Goal: Task Accomplishment & Management: Complete application form

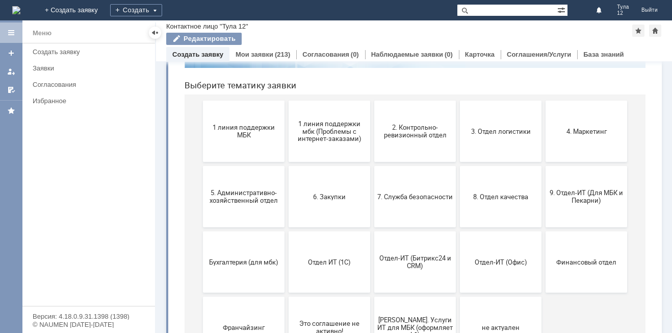
scroll to position [102, 0]
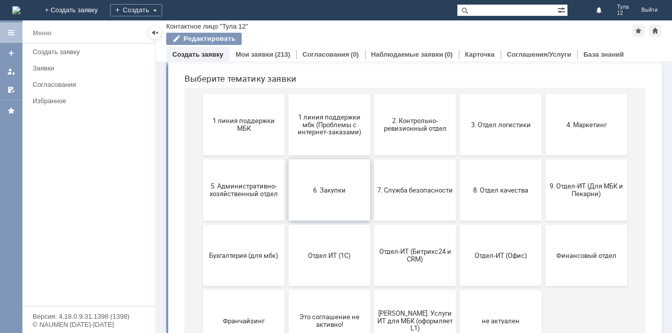
click at [302, 202] on button "6. Закупки" at bounding box center [330, 189] width 82 height 61
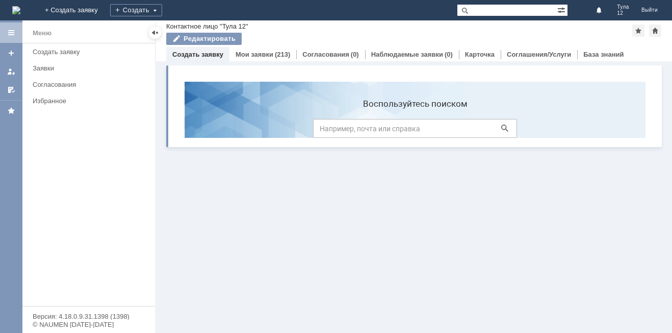
scroll to position [0, 0]
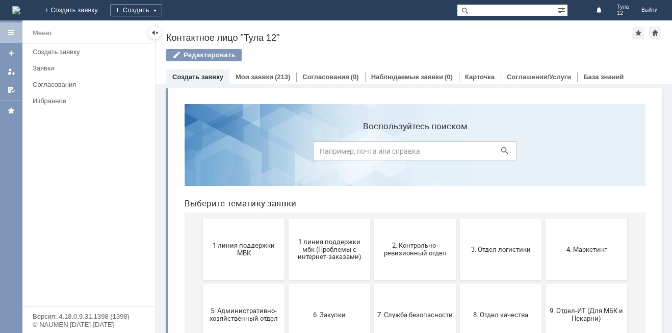
click at [84, 199] on div "Меню Создать заявку Заявки Согласования Избранное" at bounding box center [88, 174] width 133 height 262
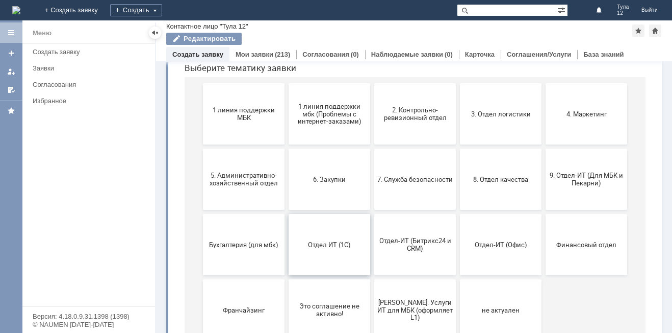
scroll to position [97, 0]
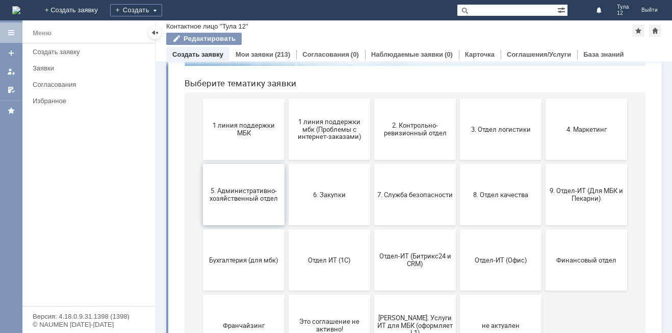
click at [203, 205] on button "5. Административно-хозяйственный отдел" at bounding box center [244, 194] width 82 height 61
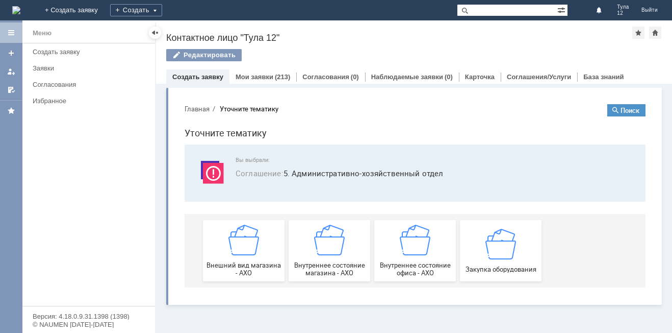
scroll to position [0, 0]
click at [217, 209] on div "Вы выбрали: Соглашение : 5. Административно-хозяйственный отдел Внешний вид маг…" at bounding box center [415, 215] width 461 height 143
click at [496, 242] on img at bounding box center [501, 243] width 31 height 31
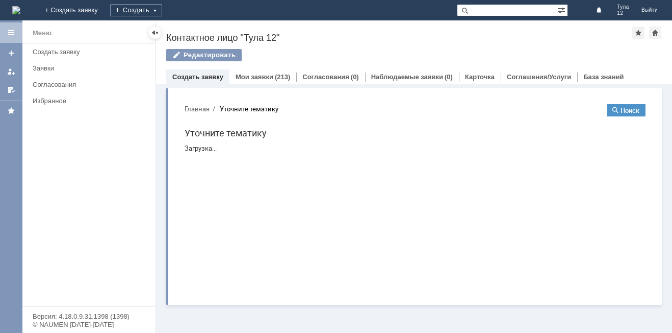
click at [496, 242] on div "Витрина услуг" at bounding box center [414, 208] width 516 height 249
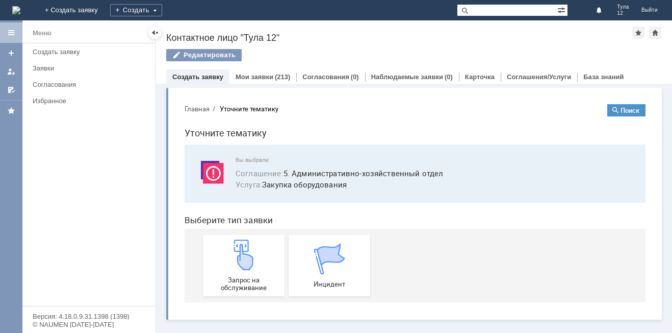
click at [91, 219] on div "Меню Создать заявку Заявки Согласования Избранное" at bounding box center [88, 174] width 133 height 262
click at [244, 264] on img at bounding box center [244, 254] width 31 height 31
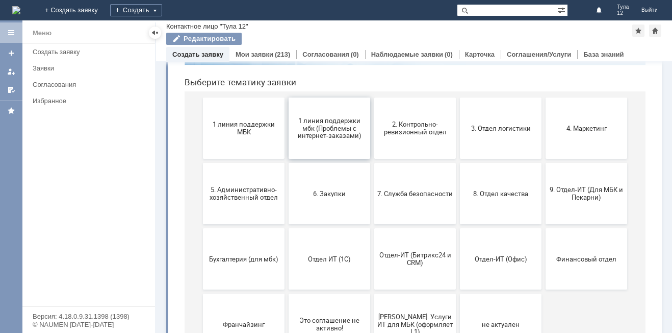
scroll to position [102, 0]
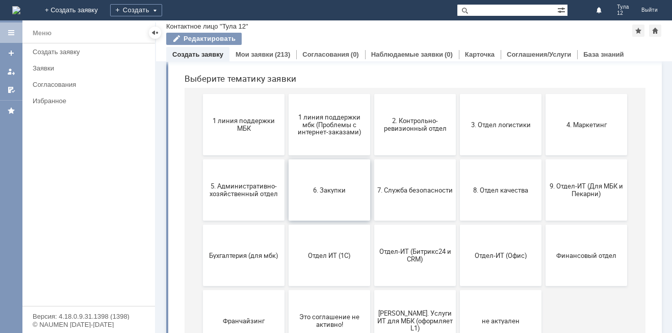
click at [330, 200] on button "6. Закупки" at bounding box center [330, 189] width 82 height 61
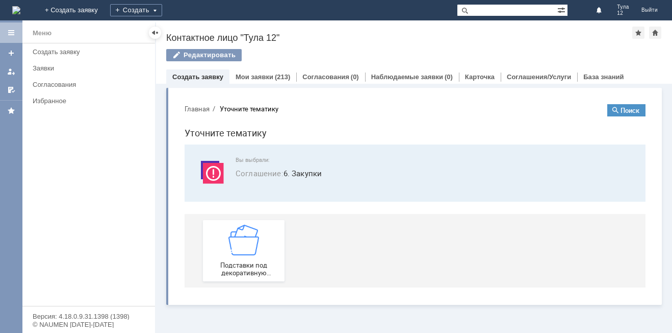
click at [128, 251] on div "Меню Создать заявку Заявки Согласования Избранное" at bounding box center [88, 174] width 133 height 262
click at [250, 242] on img at bounding box center [244, 239] width 31 height 31
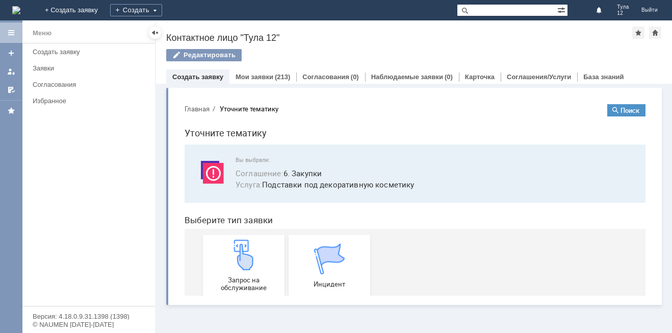
click at [250, 242] on img at bounding box center [244, 254] width 31 height 31
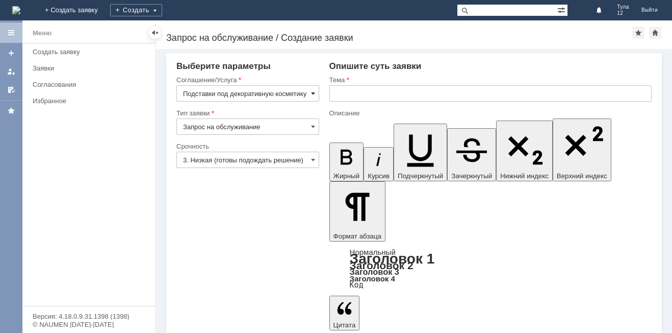
click at [313, 93] on span at bounding box center [313, 93] width 4 height 8
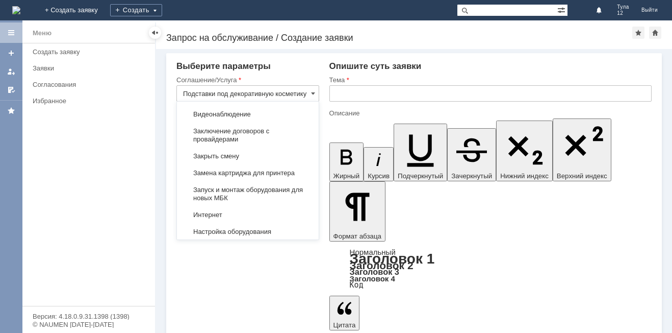
scroll to position [1063, 0]
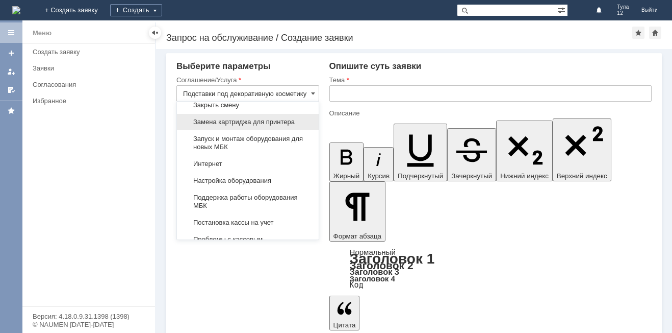
click at [260, 124] on span "Замена картриджа для принтера" at bounding box center [248, 122] width 130 height 8
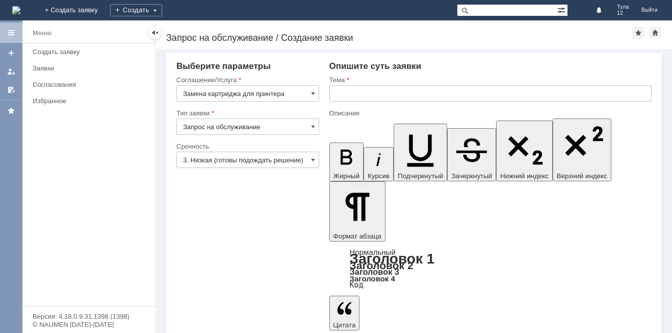
type input "Замена картриджа для принтера"
click at [310, 164] on input "3. Низкая (готовы подождать решение)" at bounding box center [247, 159] width 143 height 16
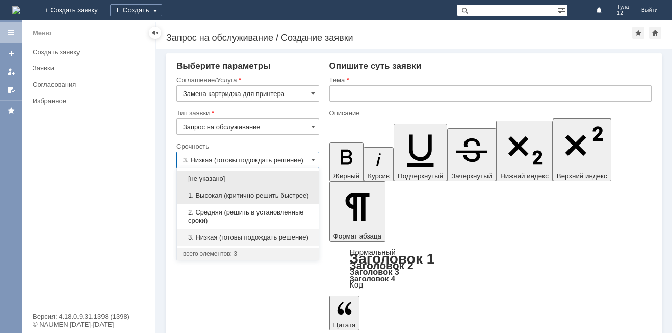
click at [282, 195] on span "1. Высокая (критично решить быстрее)" at bounding box center [248, 195] width 130 height 8
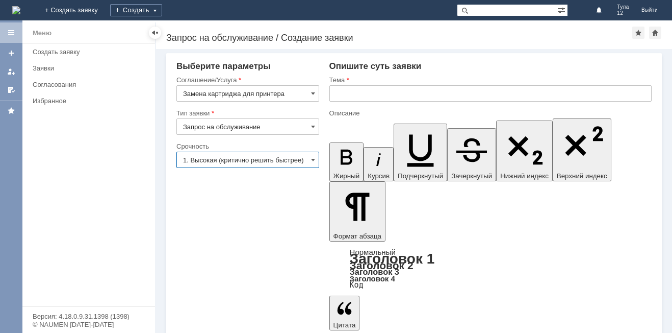
type input "1. Высокая (критично решить быстрее)"
click at [352, 93] on input "text" at bounding box center [491, 93] width 322 height 16
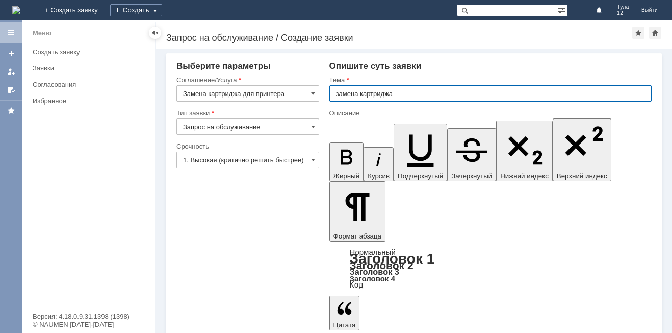
type input "замена картриджа"
drag, startPoint x: 588, startPoint y: 2430, endPoint x: 592, endPoint y: 2447, distance: 16.8
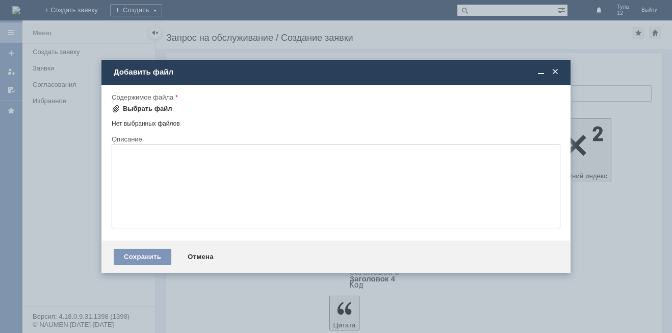
click at [146, 109] on div "Выбрать файл" at bounding box center [147, 109] width 49 height 8
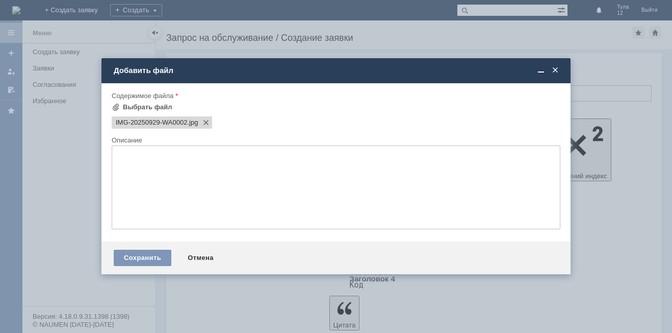
scroll to position [0, 0]
click at [146, 260] on div "Сохранить" at bounding box center [143, 257] width 58 height 16
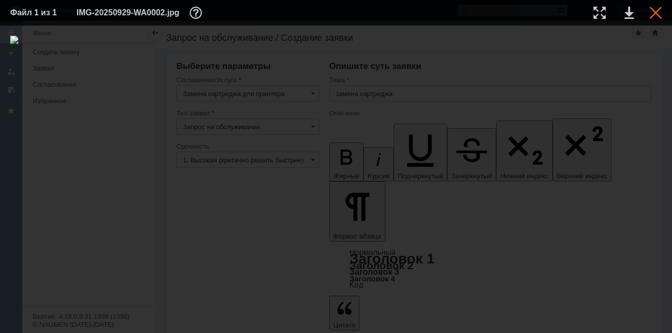
click at [653, 14] on div at bounding box center [656, 13] width 12 height 12
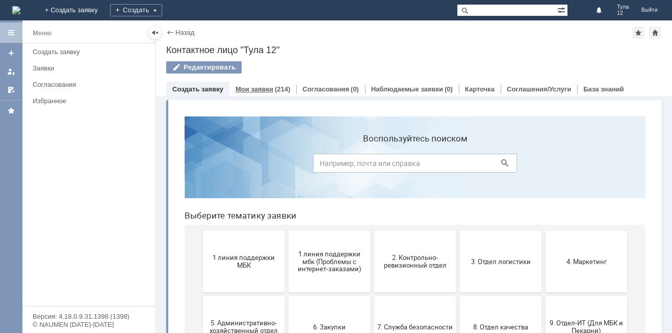
click at [248, 89] on link "Мои заявки" at bounding box center [255, 89] width 38 height 8
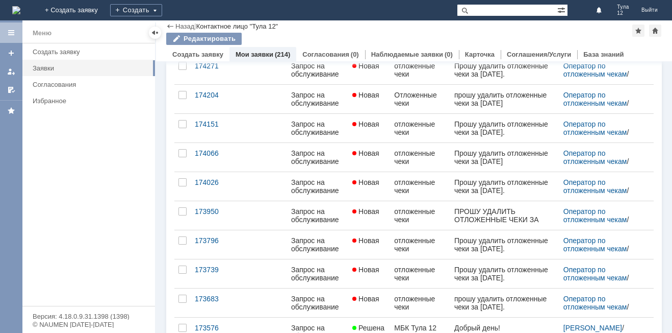
scroll to position [204, 0]
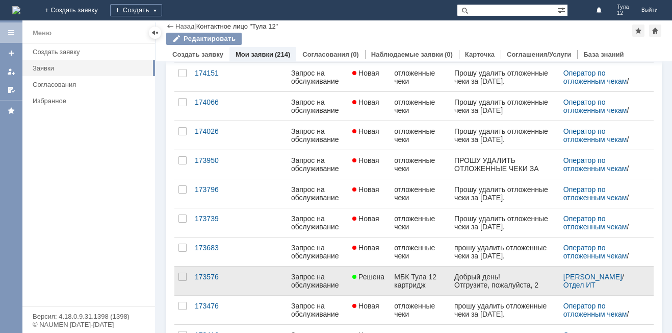
click at [329, 283] on div "Запрос на обслуживание" at bounding box center [317, 280] width 53 height 16
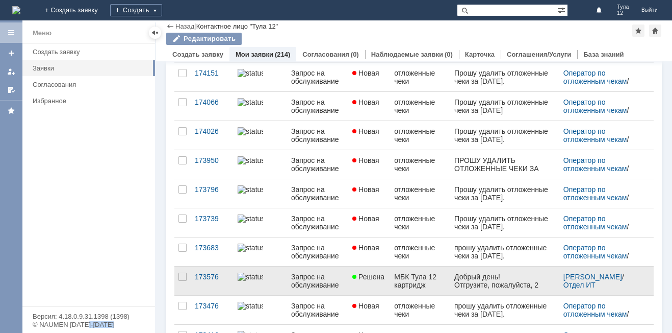
click at [329, 283] on div "Назад | Контактное лицо "Тула 12" Контактное лицо "Тула 12" Редактировать emplo…" at bounding box center [414, 176] width 516 height 312
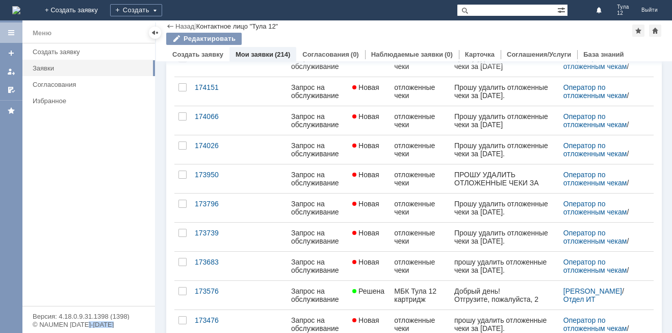
scroll to position [204, 0]
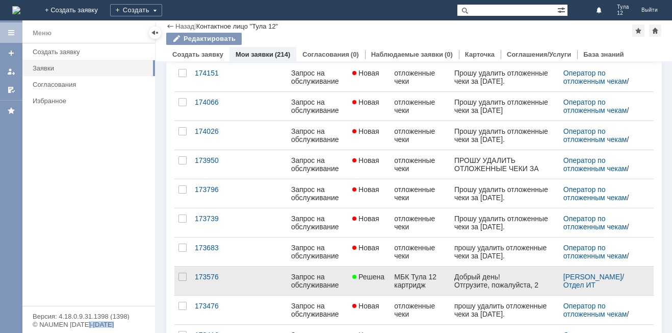
click at [412, 282] on div "МБК Тула 12 картридж" at bounding box center [420, 280] width 52 height 16
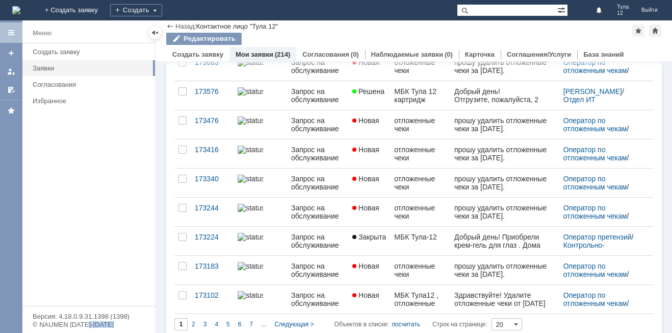
scroll to position [399, 0]
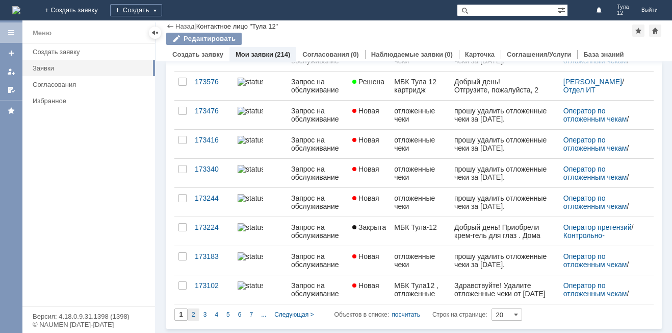
click at [193, 314] on span "2" at bounding box center [194, 314] width 4 height 7
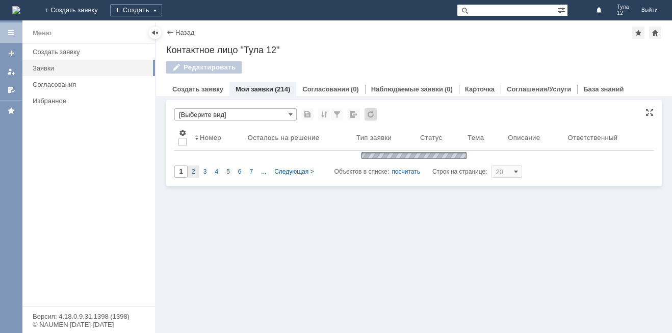
scroll to position [0, 0]
type input "2"
